Goal: Information Seeking & Learning: Learn about a topic

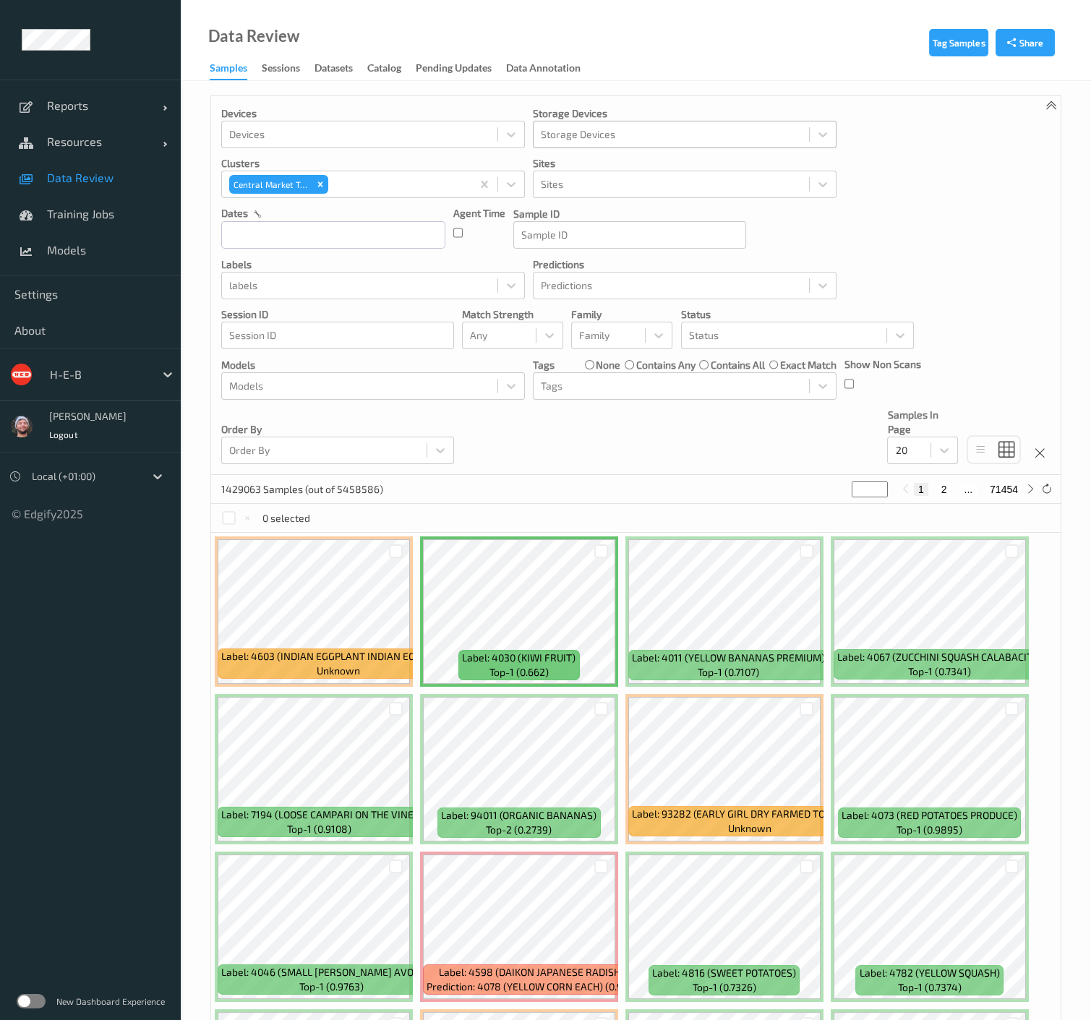
drag, startPoint x: 723, startPoint y: 81, endPoint x: 613, endPoint y: 122, distance: 117.4
click at [723, 81] on div "Tag Samples Share Devices Devices Storage Devices Storage Devices Clusters Cent…" at bounding box center [636, 730] width 910 height 1299
click at [92, 168] on link "Data Review" at bounding box center [90, 178] width 181 height 36
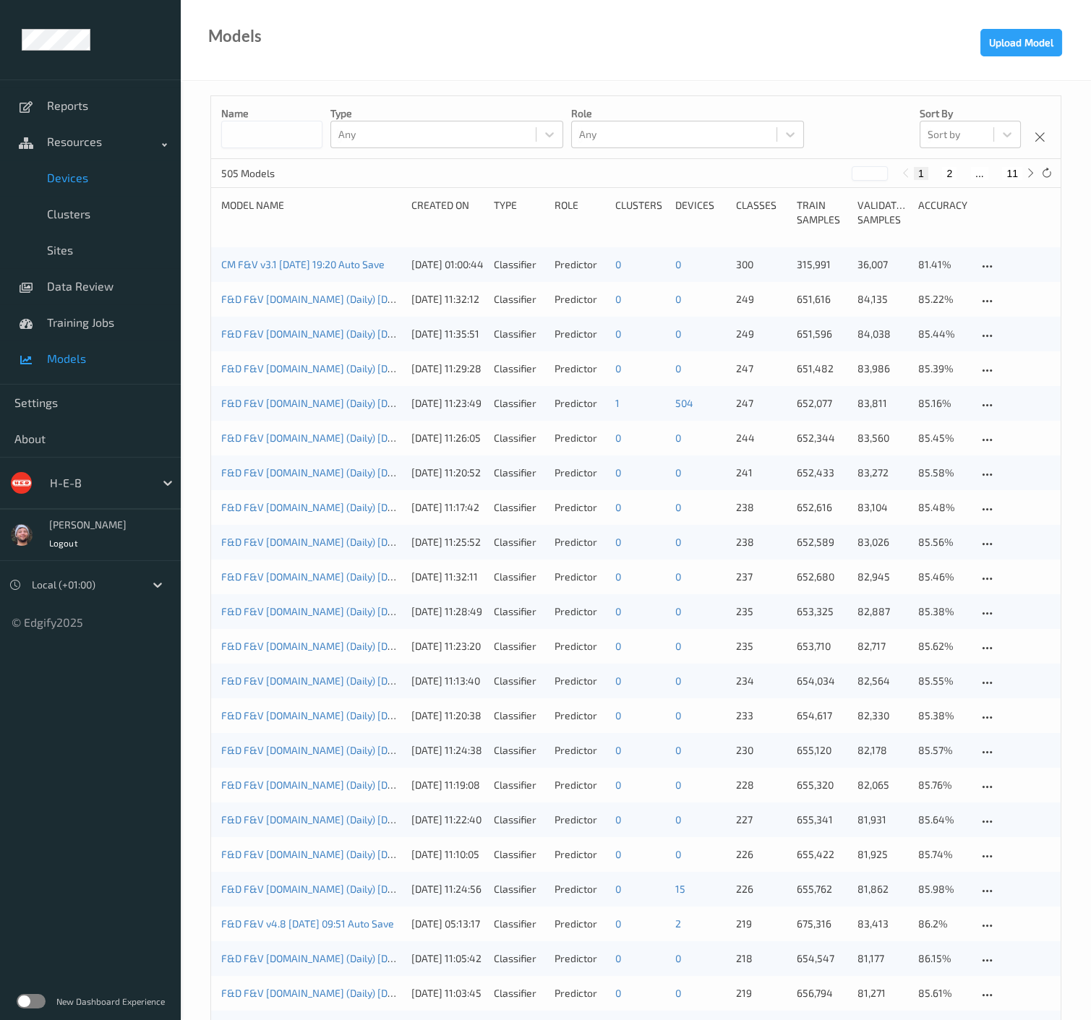
click at [101, 191] on link "Devices" at bounding box center [90, 178] width 181 height 36
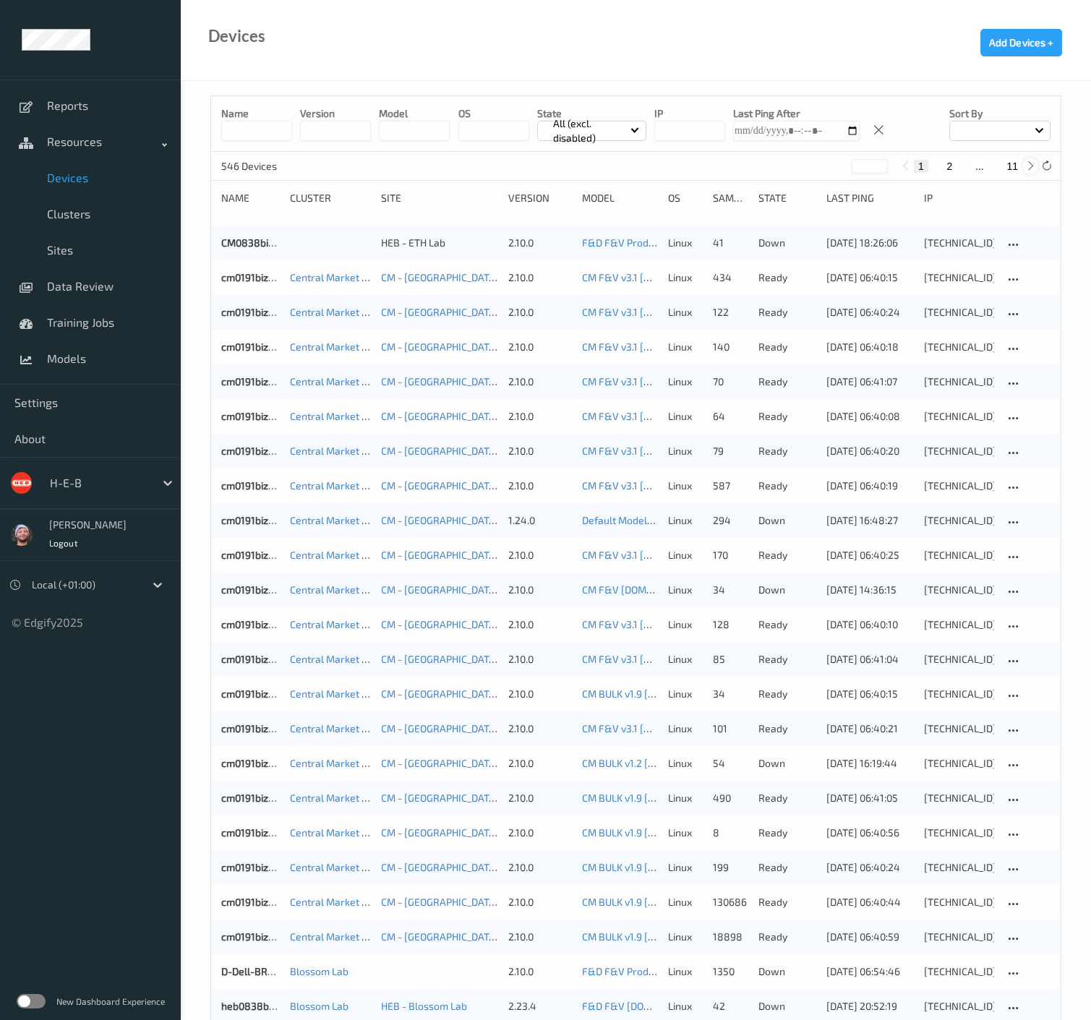
click at [1022, 168] on div at bounding box center [1030, 166] width 16 height 16
click at [1013, 168] on button "11" at bounding box center [1012, 166] width 20 height 13
type input "**"
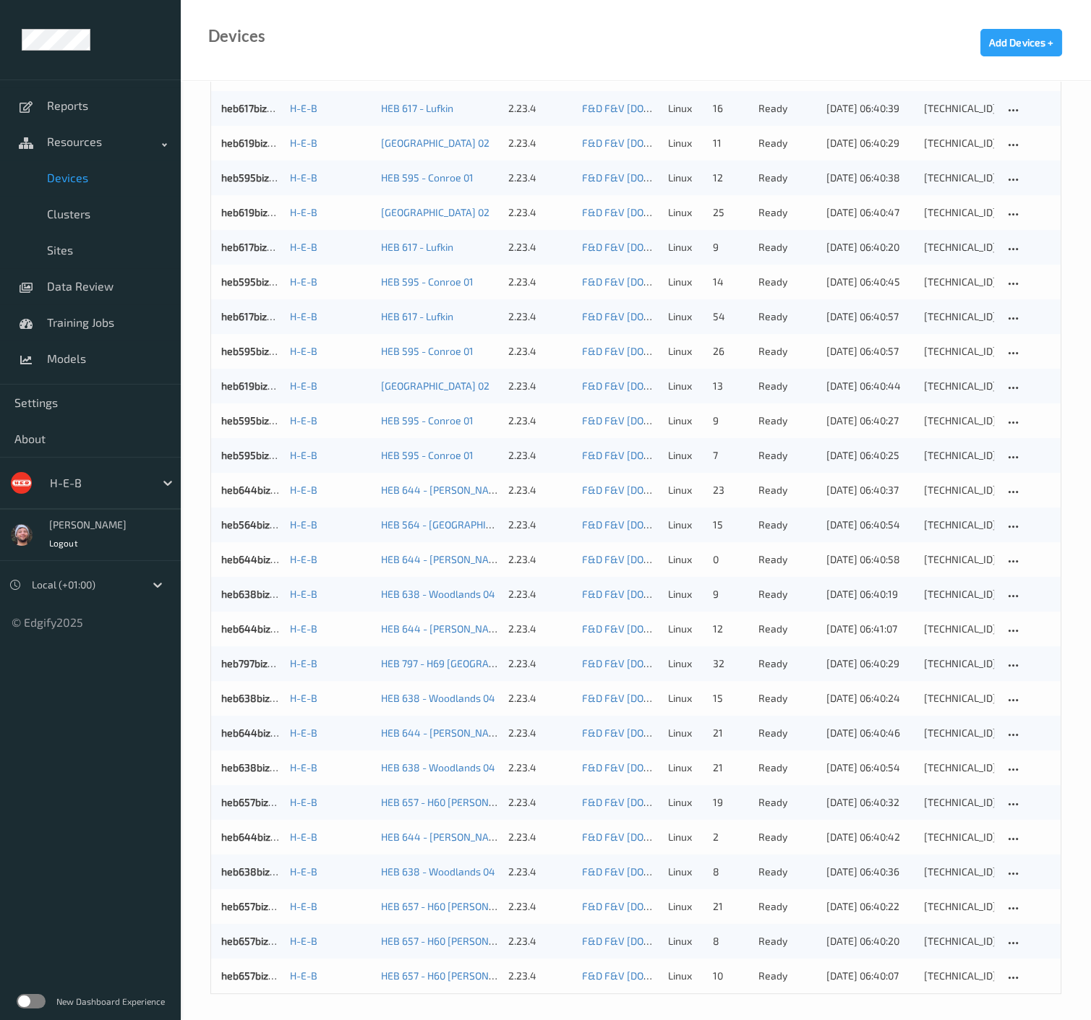
scroll to position [831, 0]
click at [101, 471] on div "H-E-B" at bounding box center [99, 482] width 112 height 23
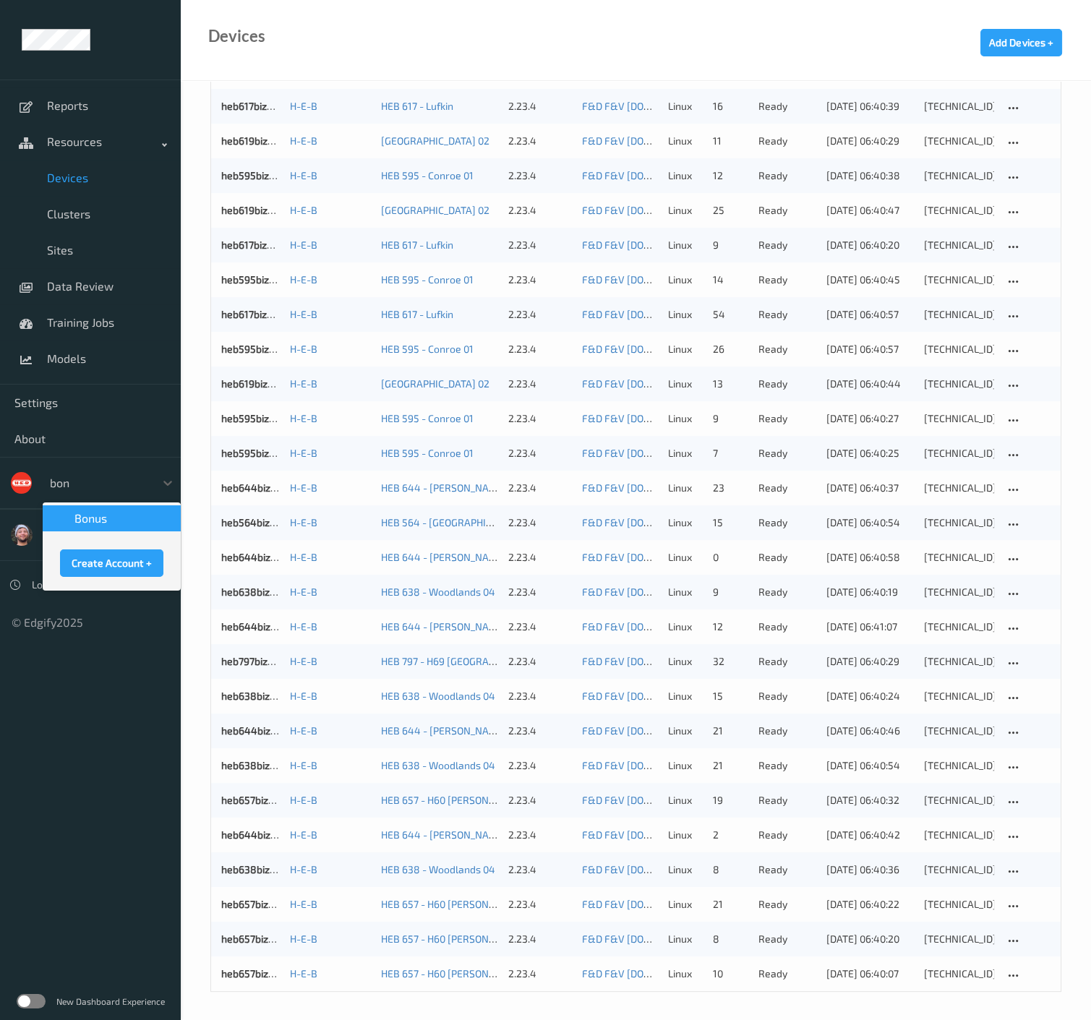
scroll to position [0, 0]
type input "bonu"
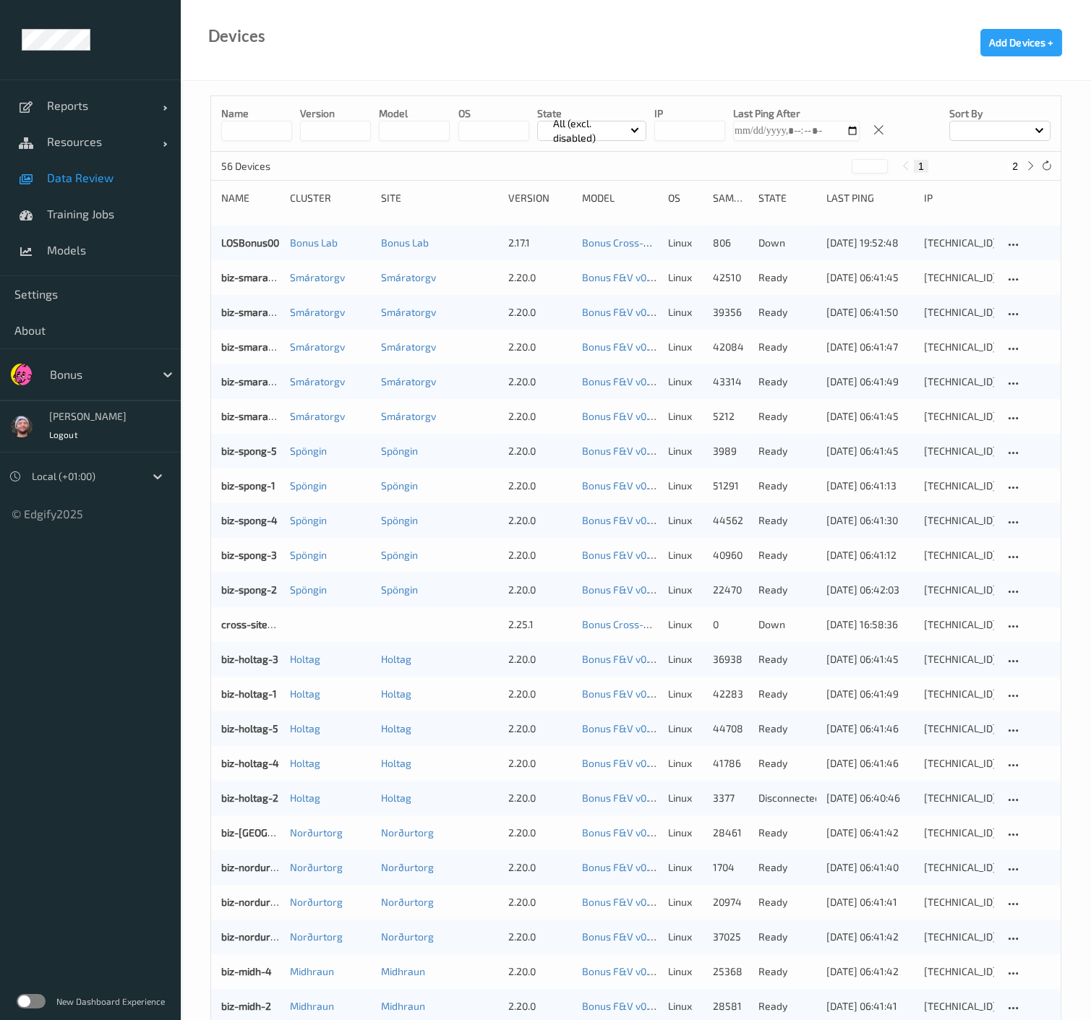
click at [124, 184] on link "Data Review" at bounding box center [90, 178] width 181 height 36
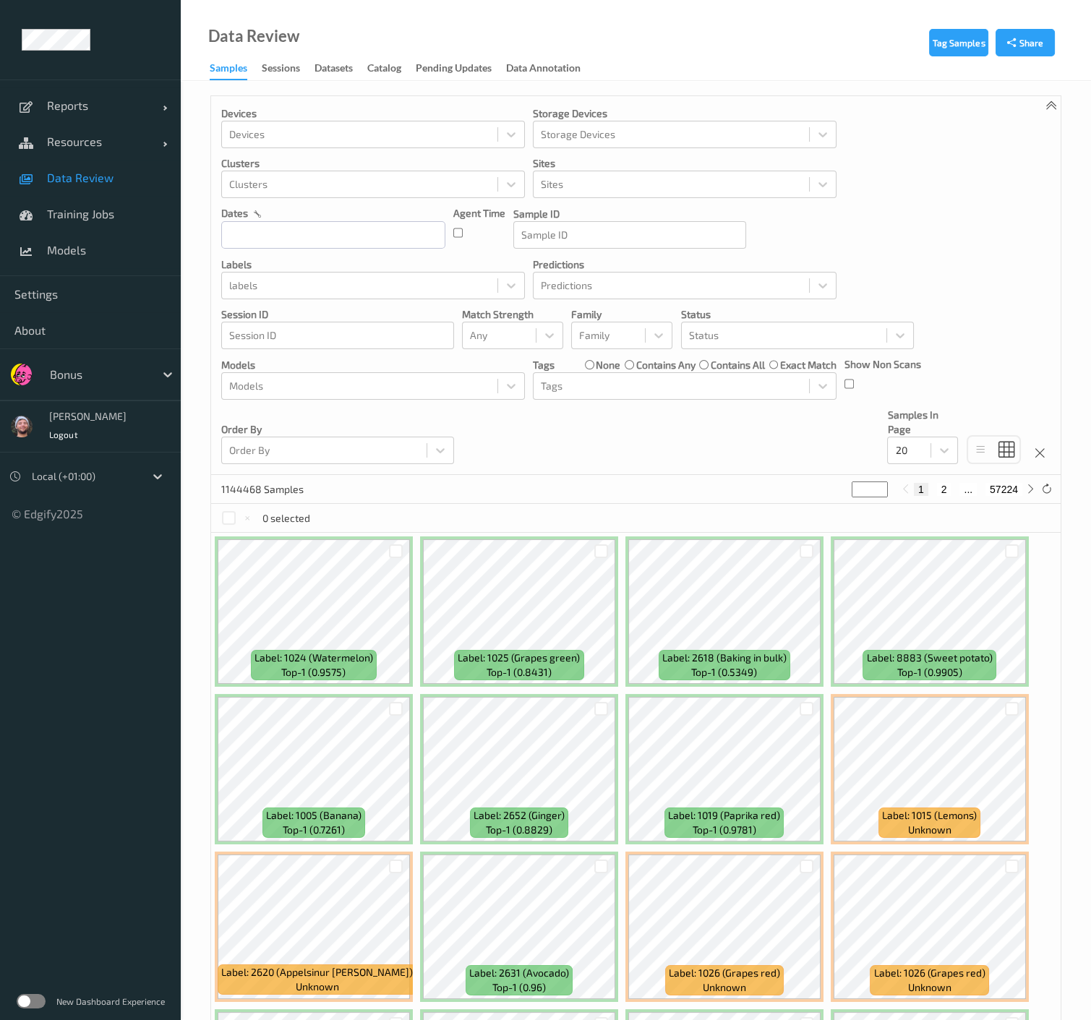
click at [553, 429] on div "Devices Devices Storage Devices Storage Devices Clusters Clusters Sites Sites d…" at bounding box center [635, 285] width 849 height 379
click at [353, 225] on input "text" at bounding box center [333, 234] width 224 height 27
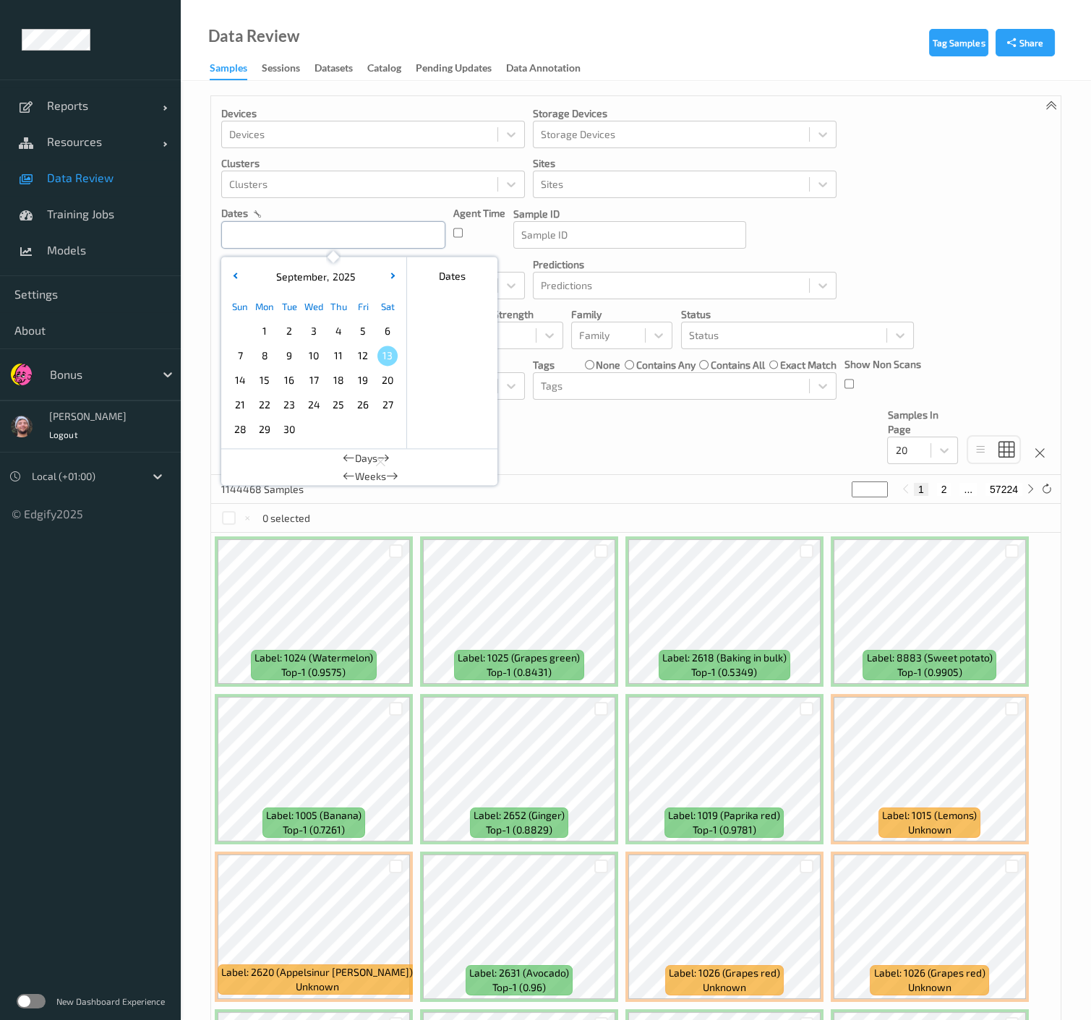
click at [343, 234] on input "text" at bounding box center [333, 234] width 224 height 27
click at [686, 436] on div "Devices Devices Storage Devices Storage Devices Clusters Clusters Sites Sites d…" at bounding box center [635, 285] width 849 height 379
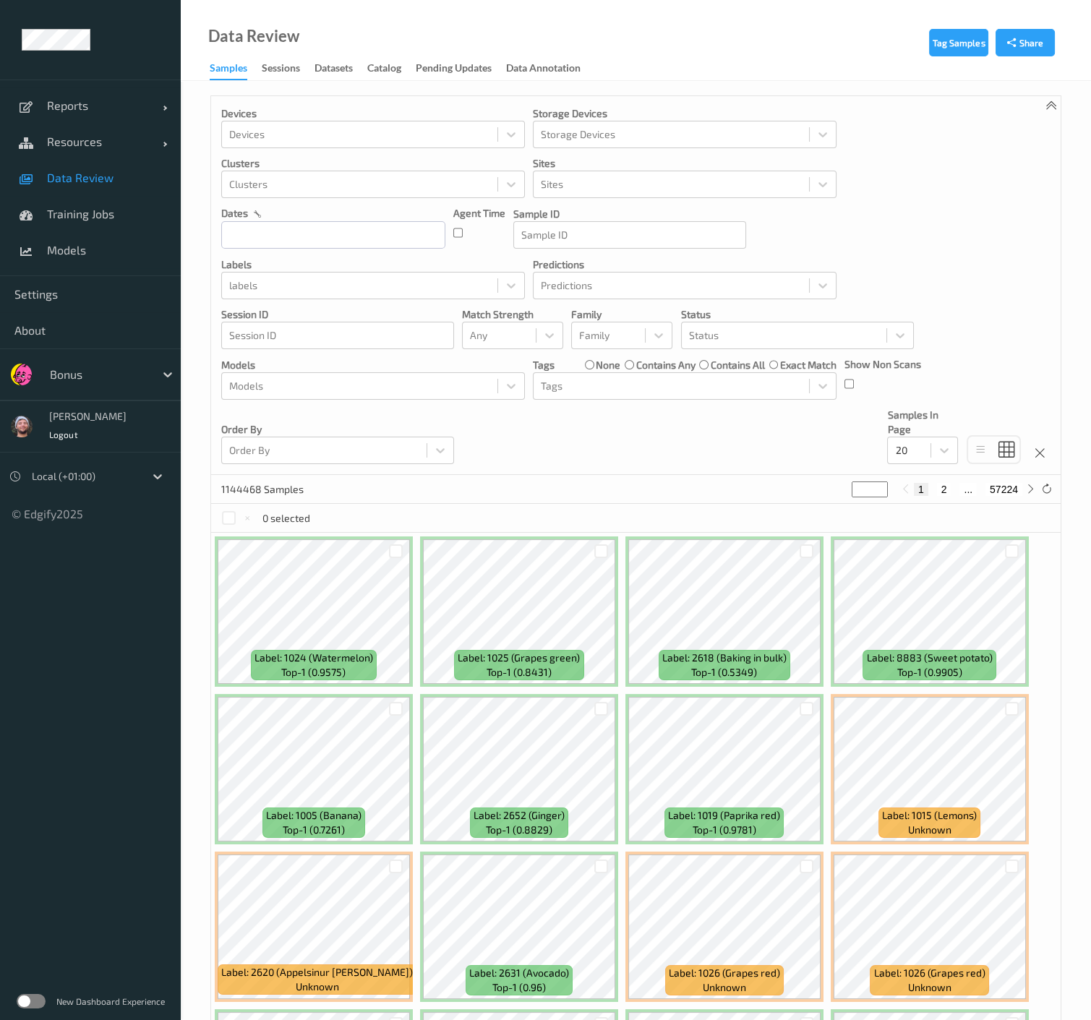
click at [1025, 352] on div "Devices Devices Storage Devices Storage Devices Clusters Clusters Sites Sites d…" at bounding box center [635, 285] width 849 height 379
click at [103, 244] on span "Models" at bounding box center [106, 250] width 119 height 14
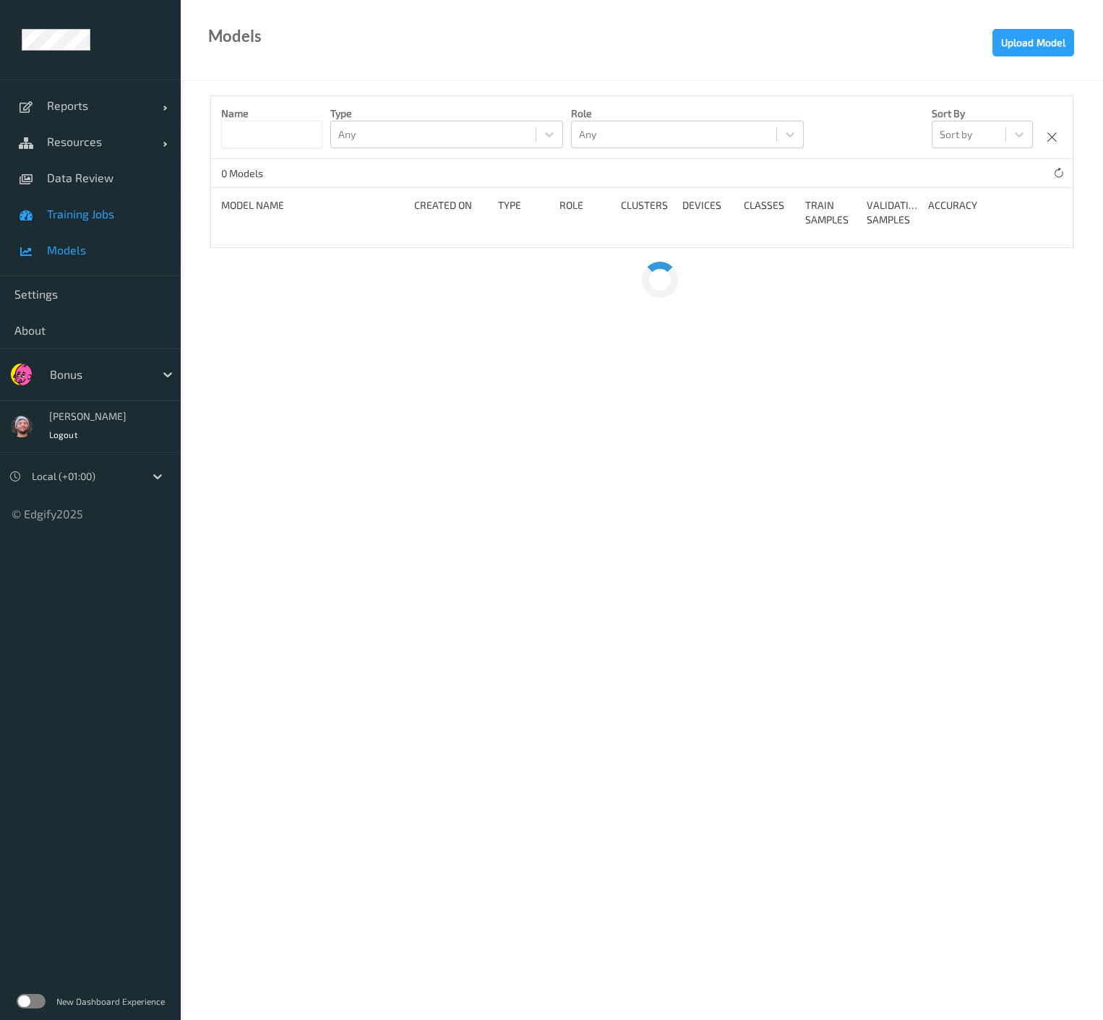
click at [82, 224] on link "Training Jobs" at bounding box center [90, 214] width 181 height 36
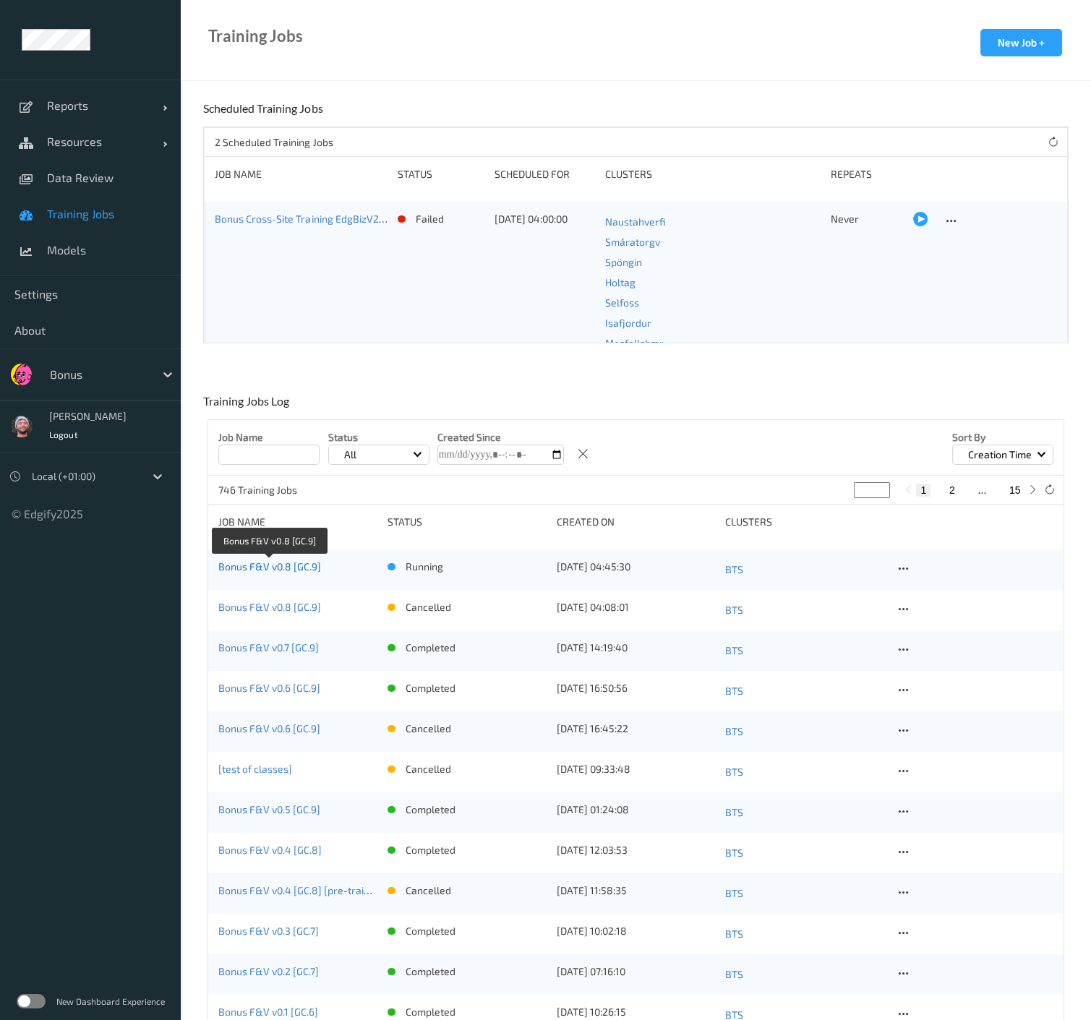
click at [312, 562] on link "Bonus F&V v0.8 [GC.9]" at bounding box center [269, 566] width 103 height 12
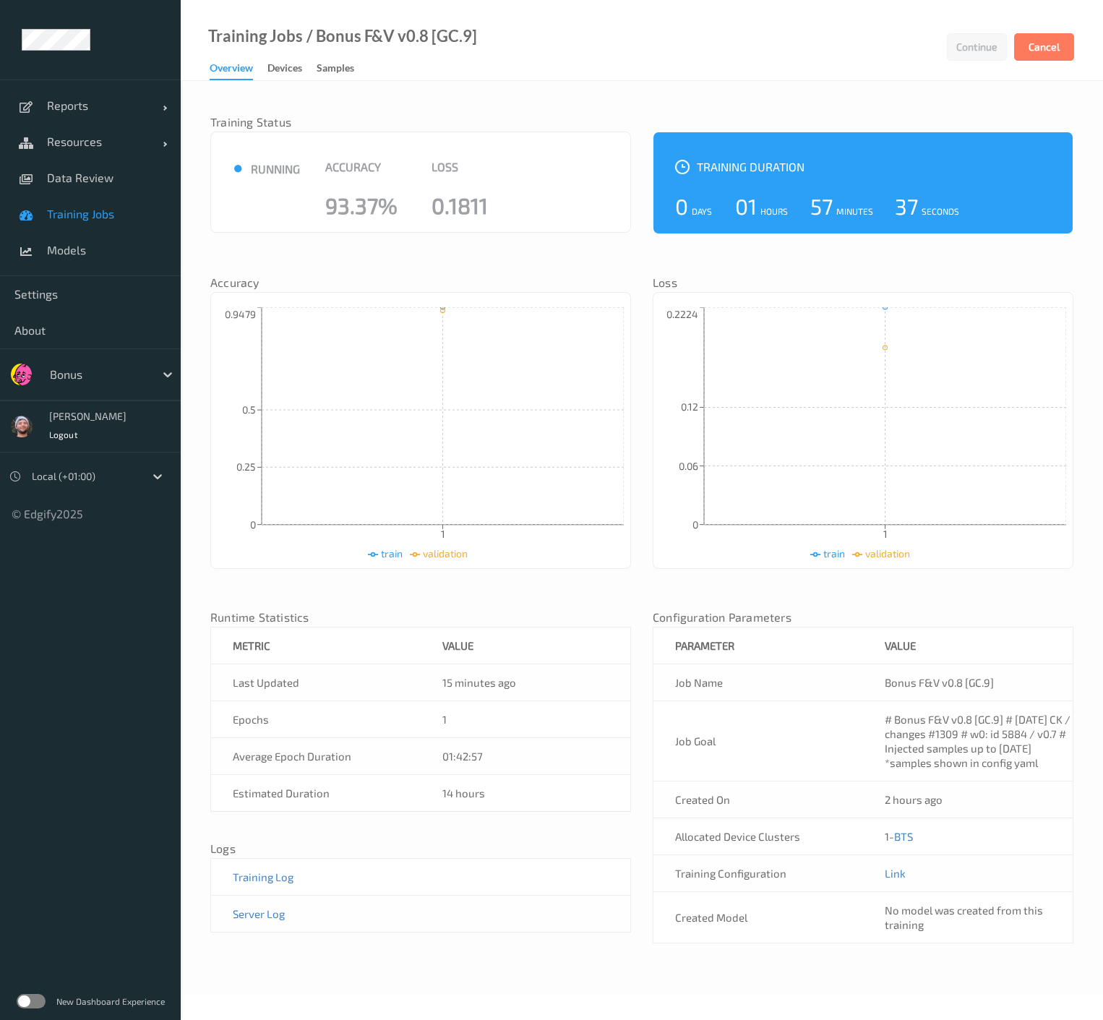
click at [634, 248] on div "Training Status ● running Accuracy 93.37% Loss 0.1811 Training Duration 0 Days …" at bounding box center [641, 530] width 863 height 870
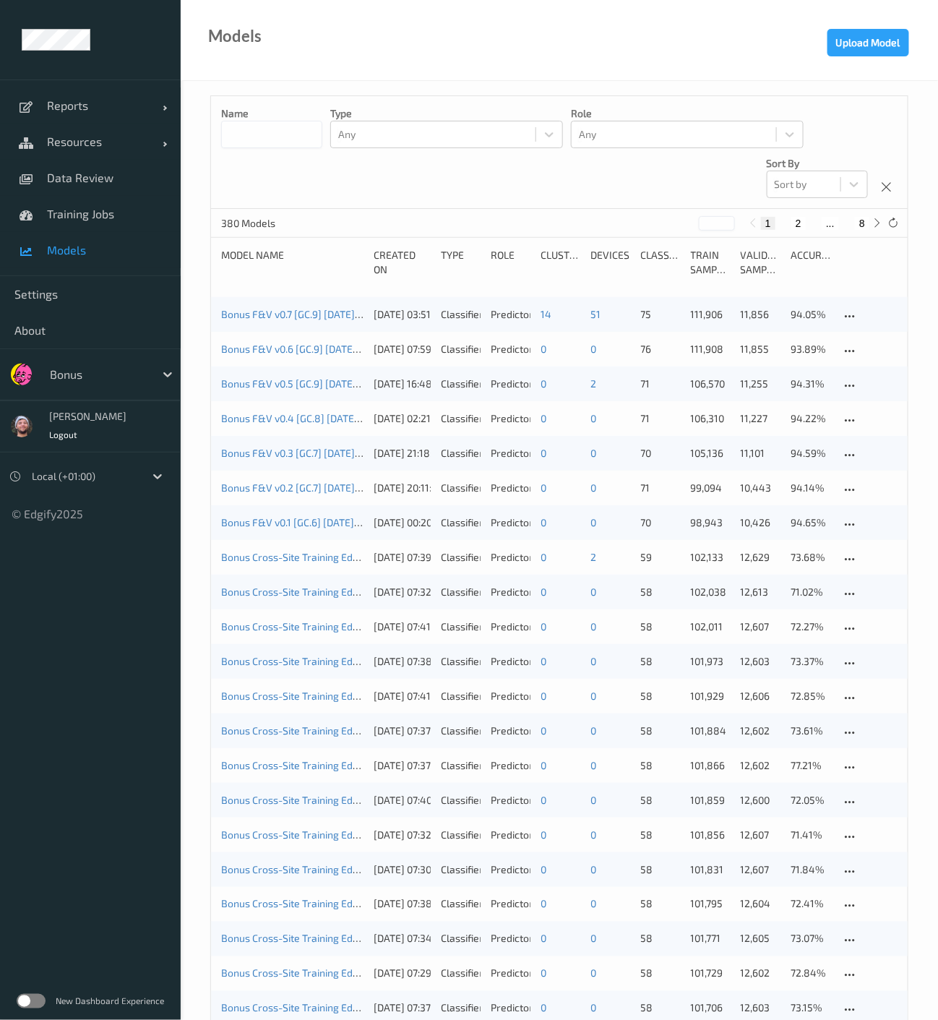
click at [328, 38] on div "Models Upload Model" at bounding box center [560, 40] width 758 height 81
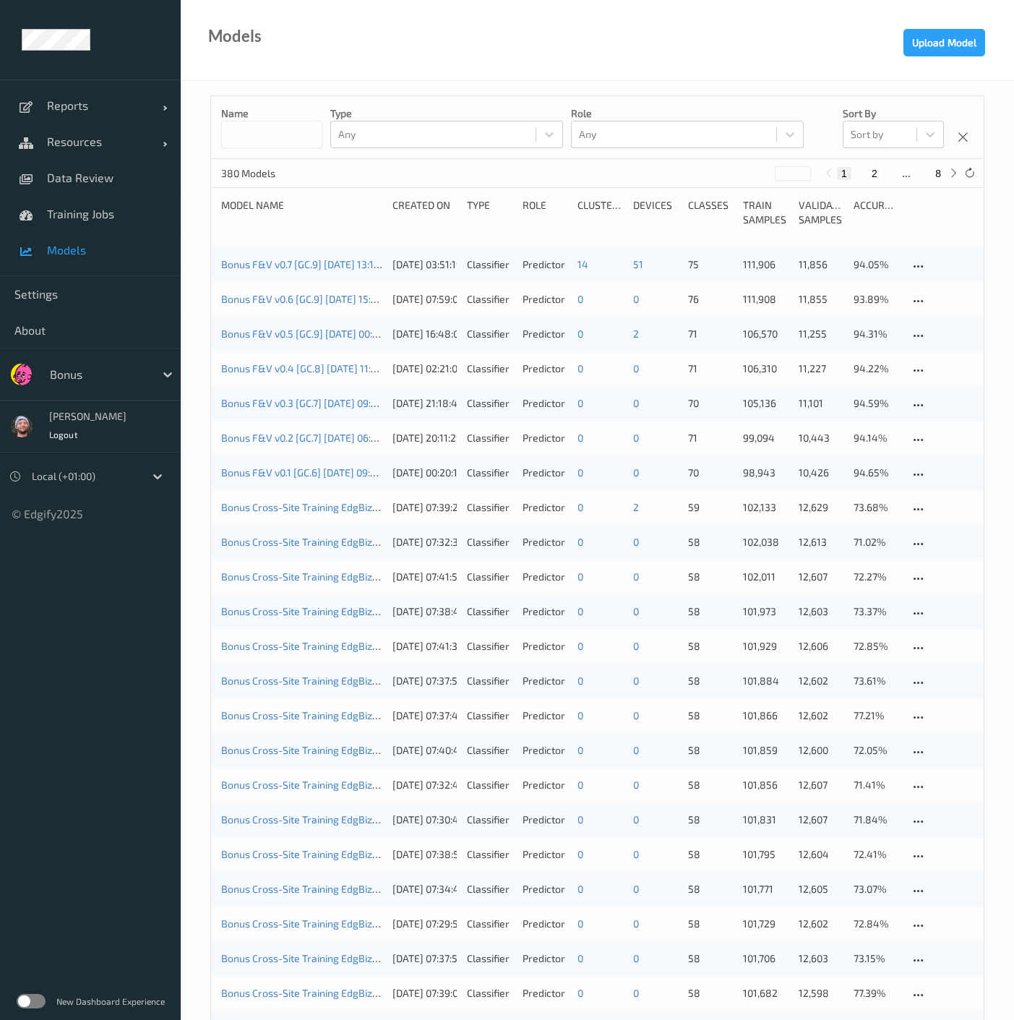
click at [123, 369] on div at bounding box center [99, 374] width 98 height 17
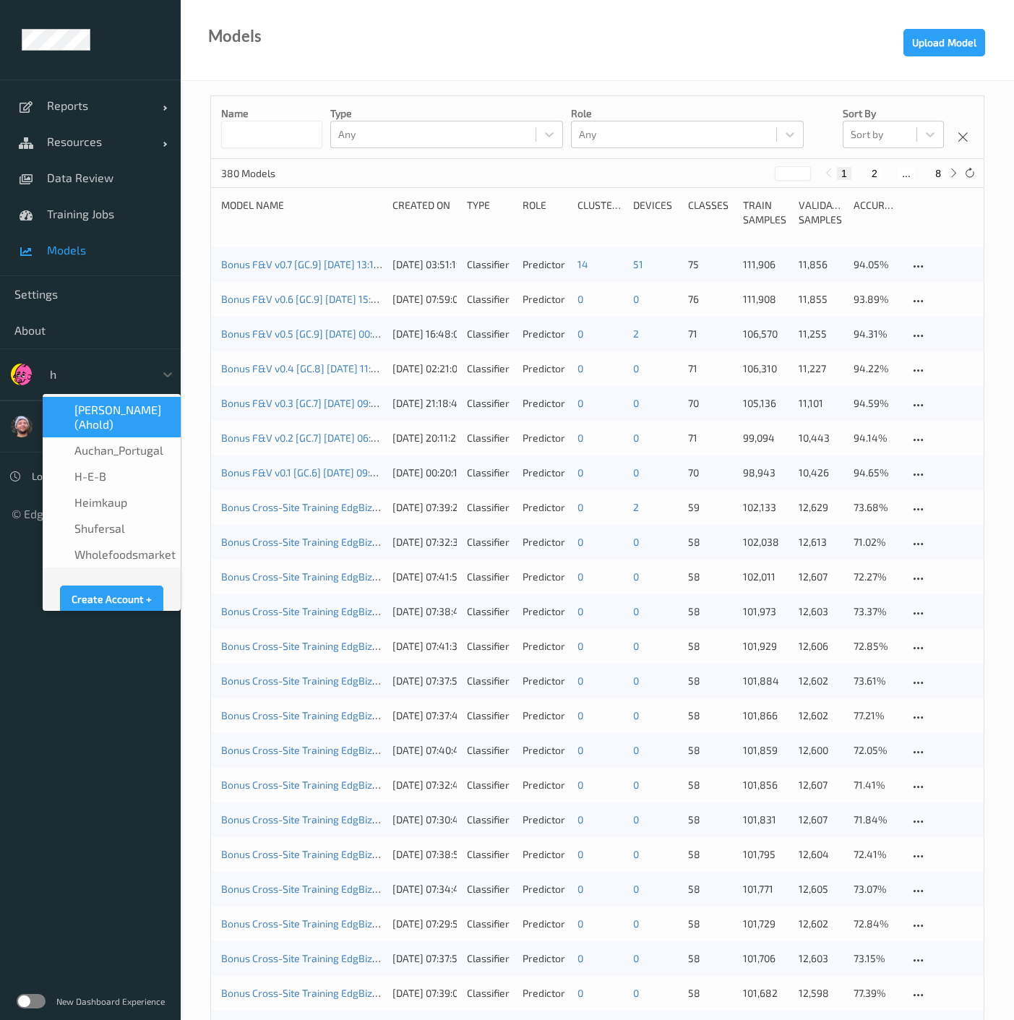
type input "h-"
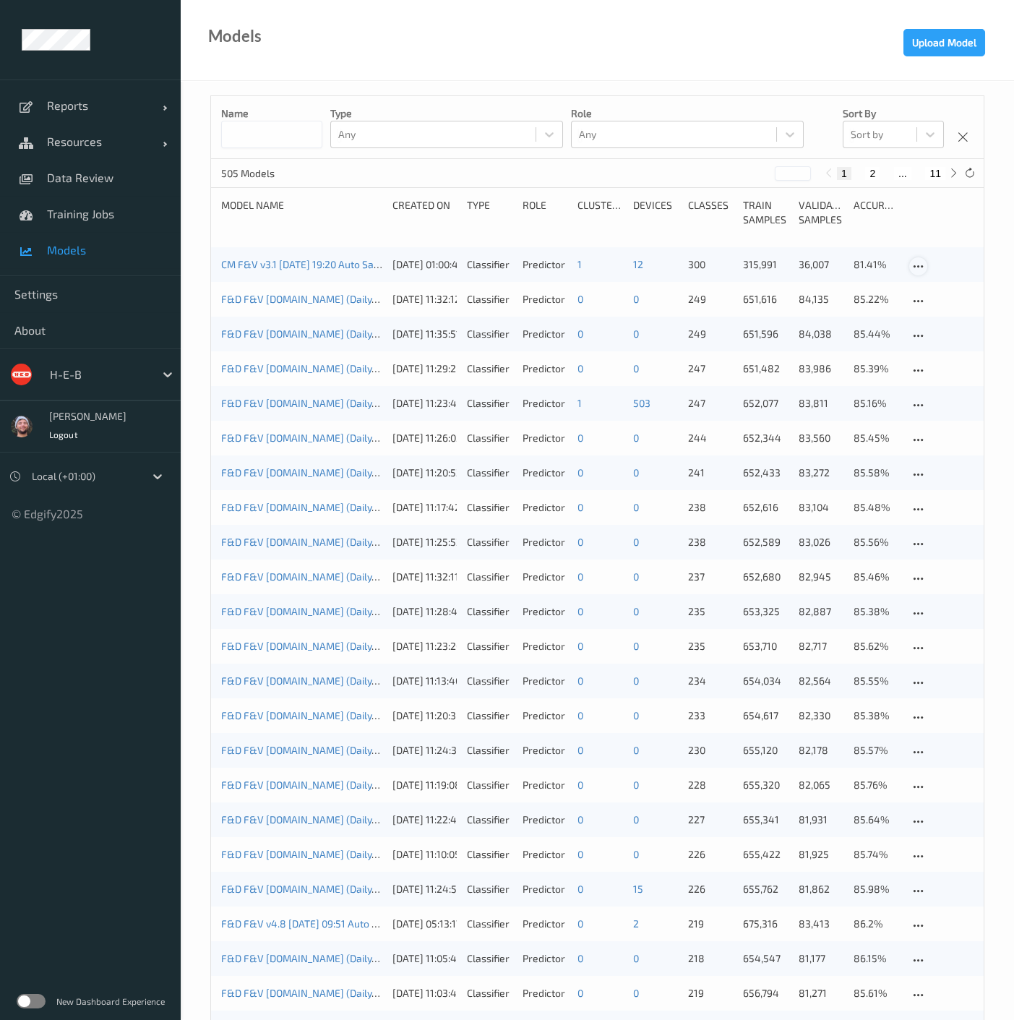
click at [917, 267] on icon at bounding box center [918, 266] width 12 height 13
click at [935, 312] on div "Download model" at bounding box center [969, 316] width 69 height 14
click at [301, 259] on link "CM F&V v3.1 [DATE] 19:20 Auto Save" at bounding box center [302, 264] width 163 height 12
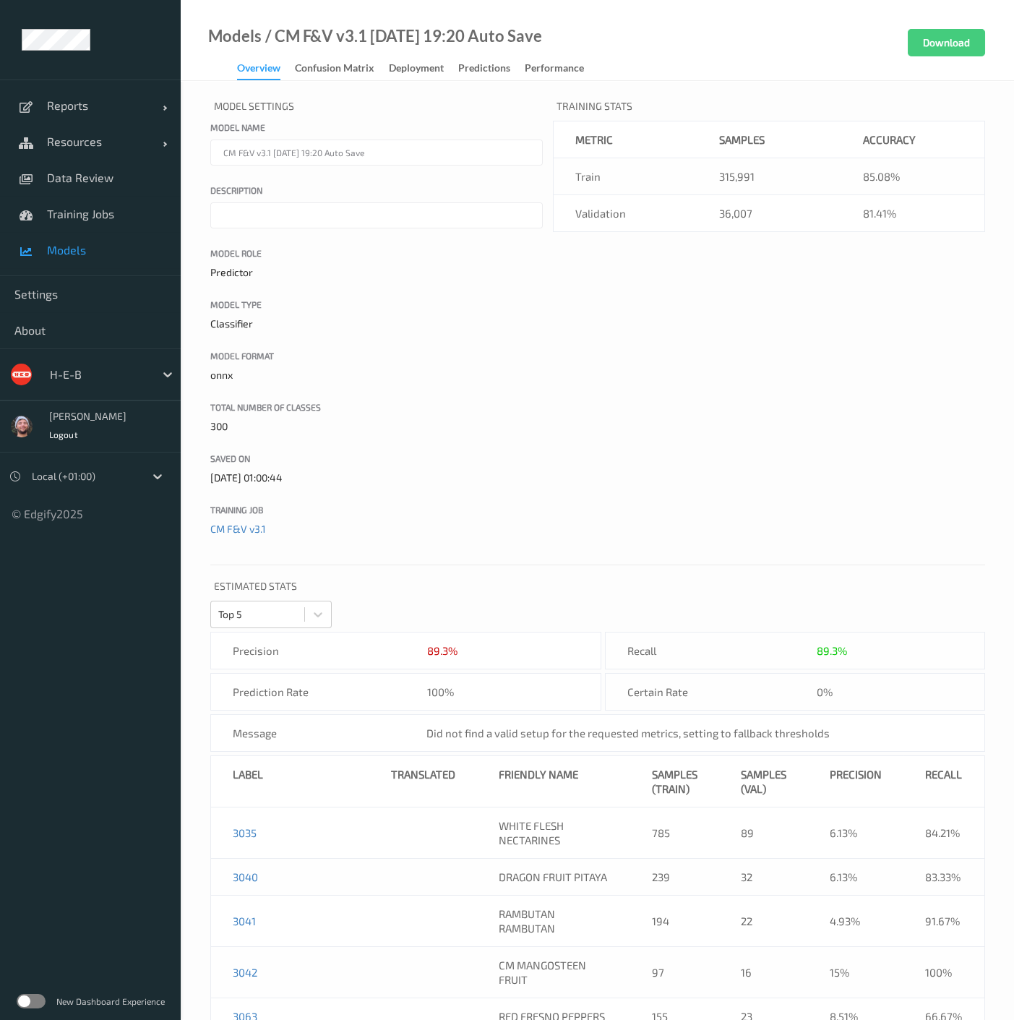
click at [353, 80] on div "Overview Confusion matrix Deployment Predictions Performance" at bounding box center [417, 70] width 361 height 22
click at [353, 73] on div "Confusion matrix" at bounding box center [335, 70] width 80 height 18
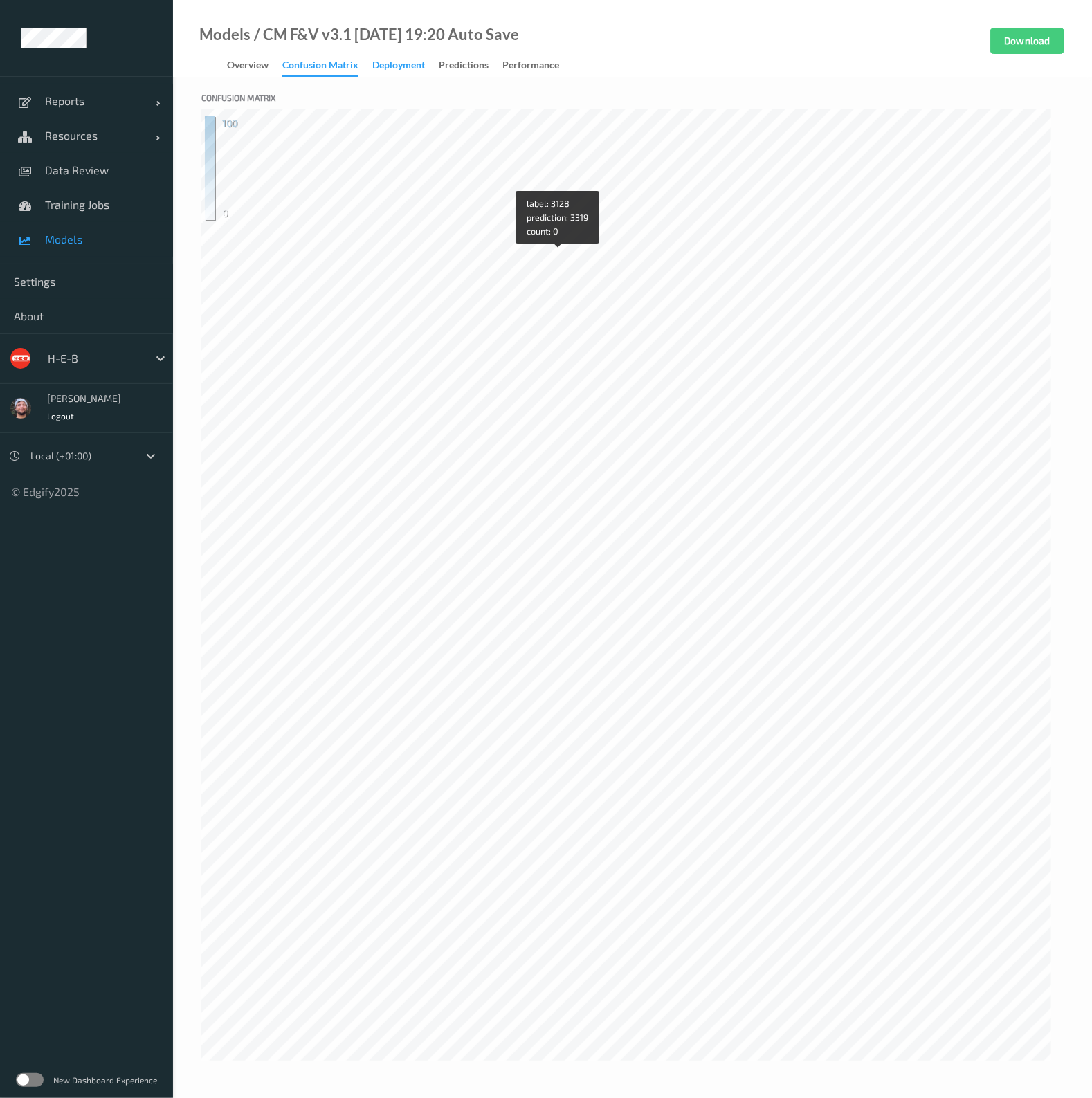
click at [398, 61] on div "Deployment" at bounding box center [398, 67] width 53 height 17
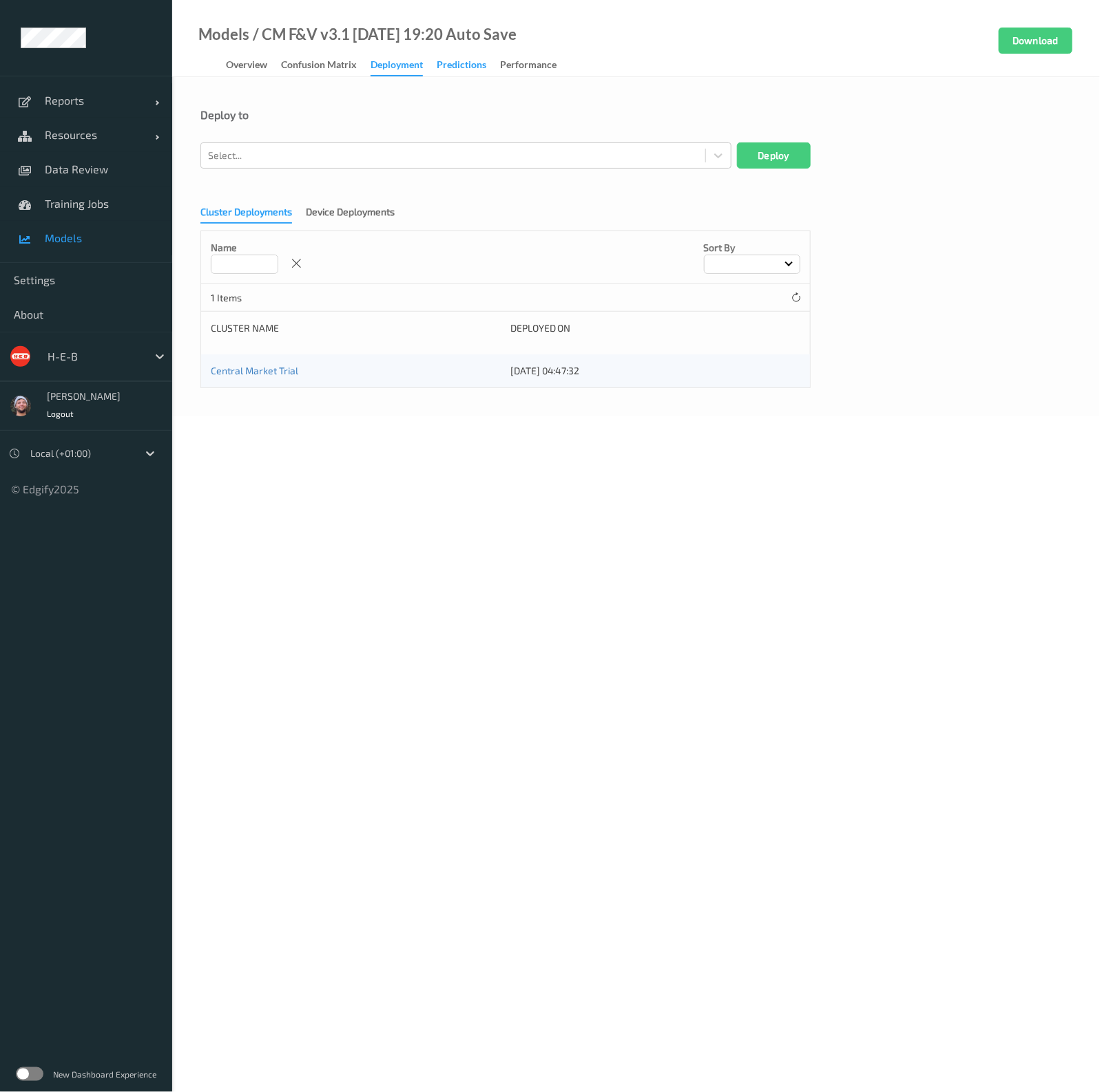
click at [451, 69] on div "Predictions" at bounding box center [461, 67] width 50 height 17
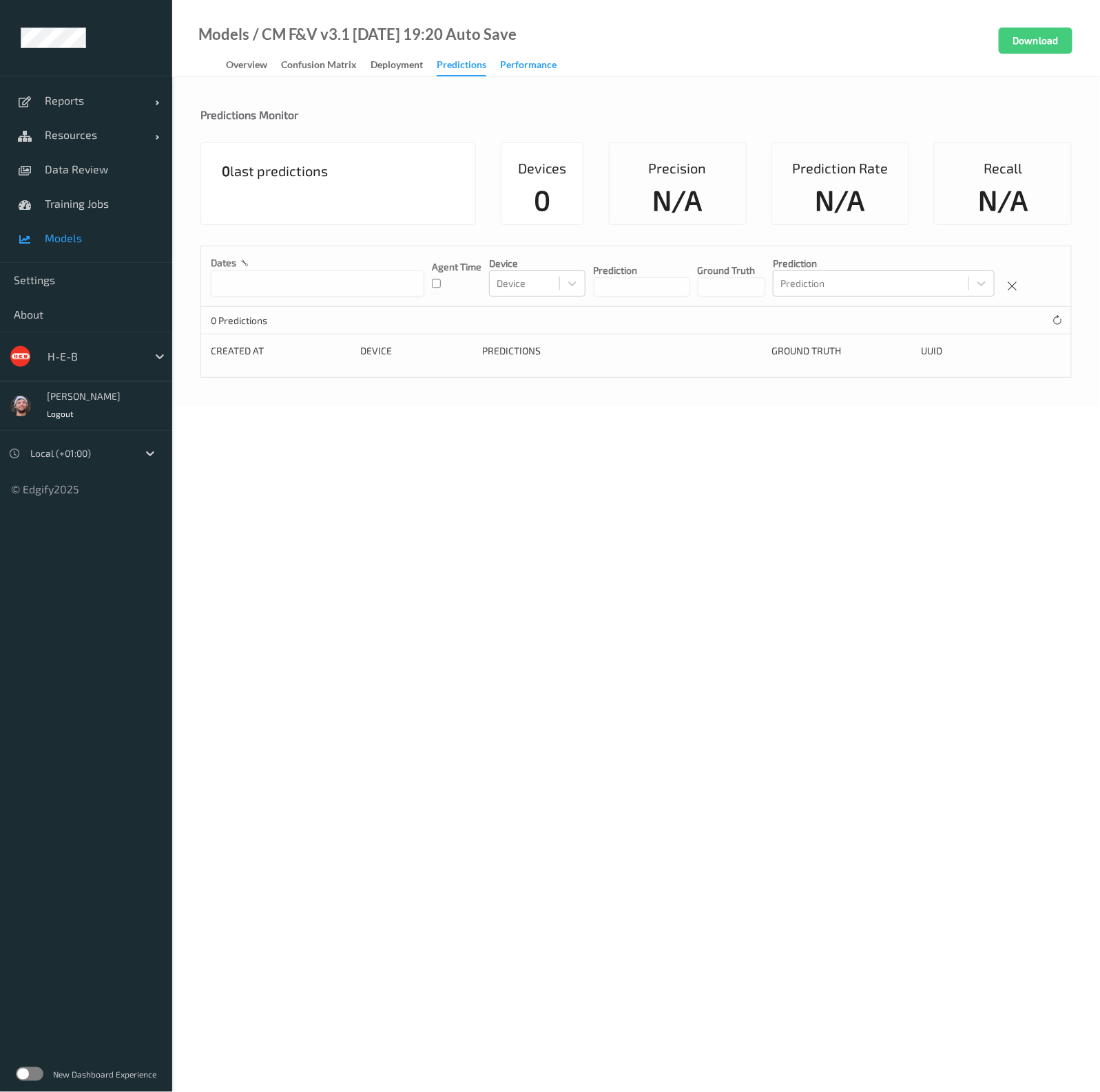
click at [518, 67] on div "Performance" at bounding box center [528, 67] width 56 height 17
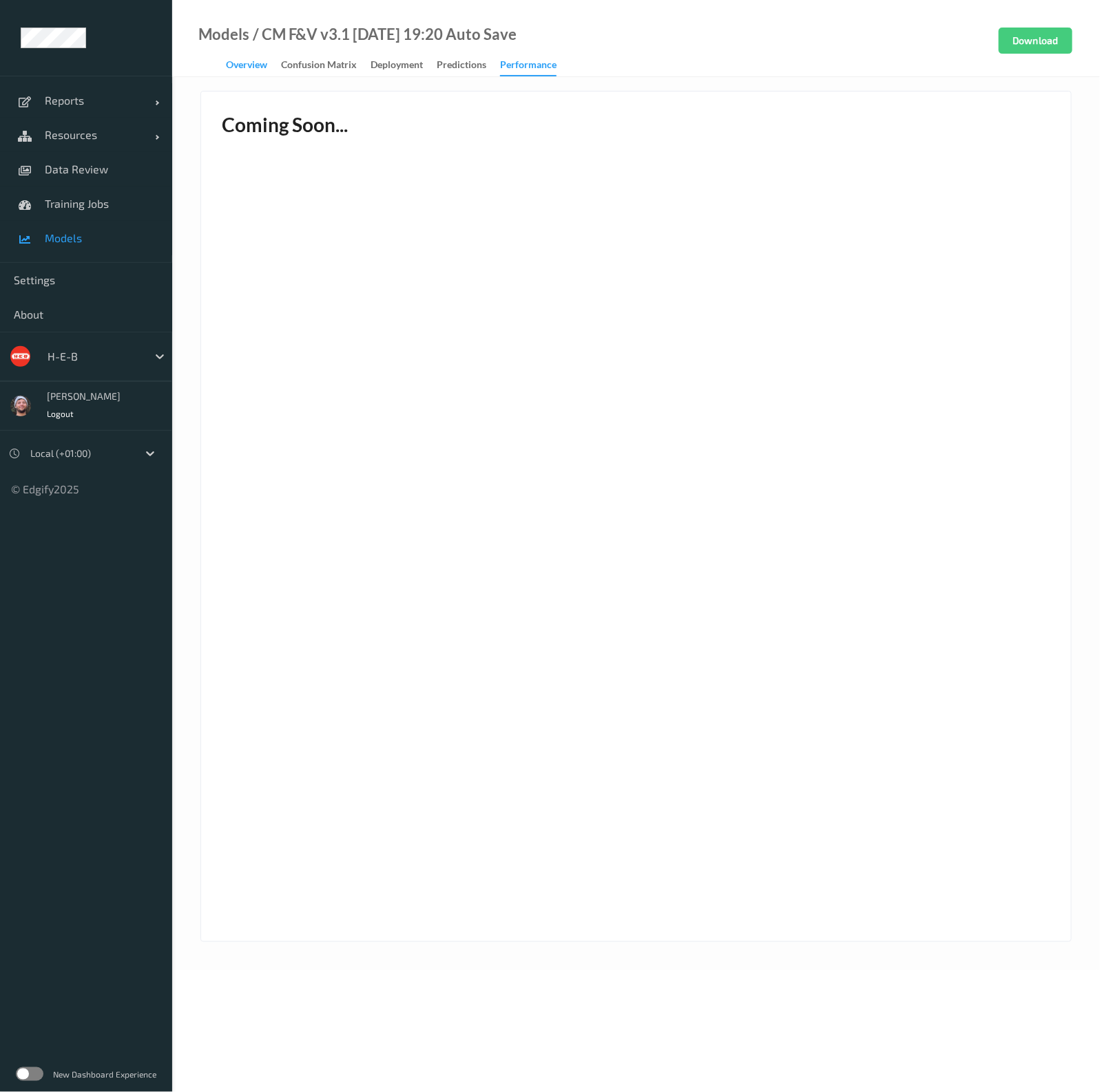
click at [262, 69] on div "Overview" at bounding box center [246, 67] width 41 height 17
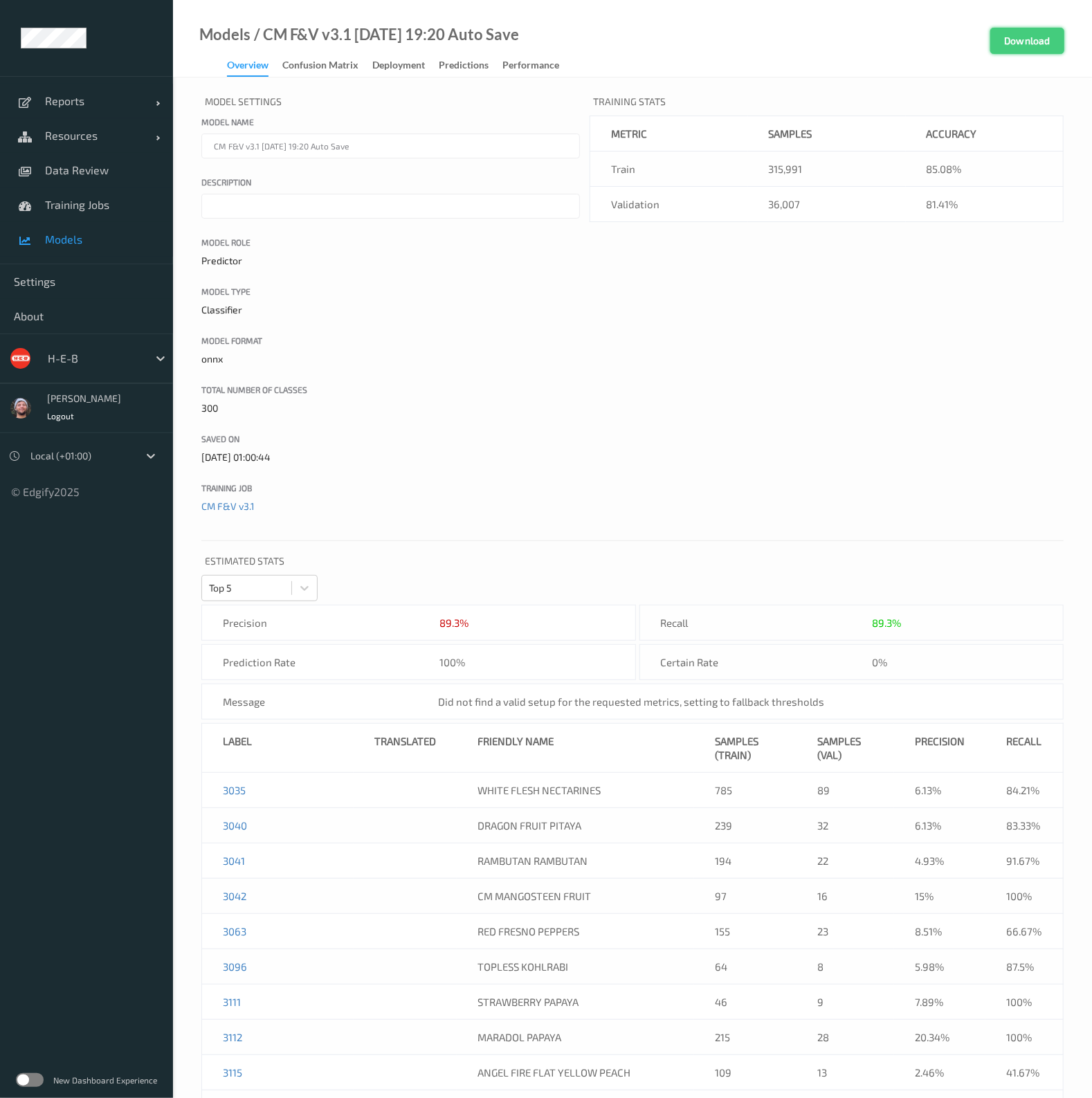
click at [982, 30] on button "Download" at bounding box center [1027, 40] width 74 height 26
